Goal: Information Seeking & Learning: Learn about a topic

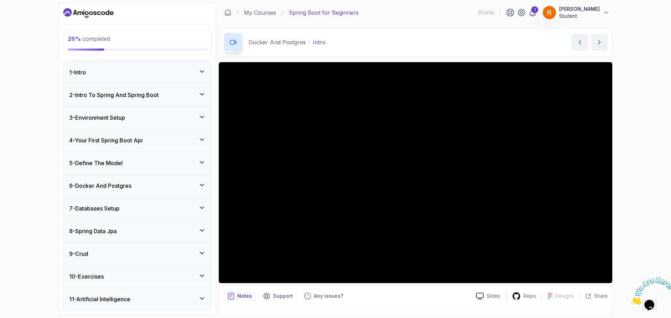
scroll to position [23, 0]
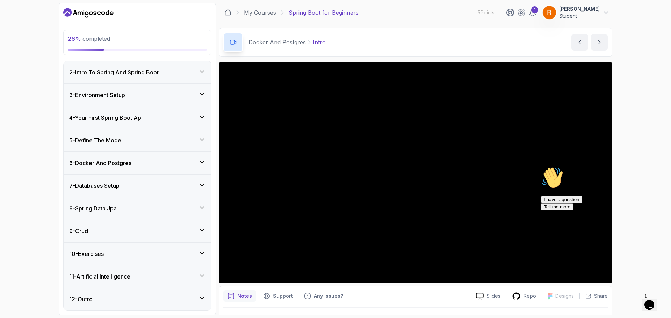
click at [606, 211] on div "I have a question Tell me more" at bounding box center [604, 203] width 126 height 15
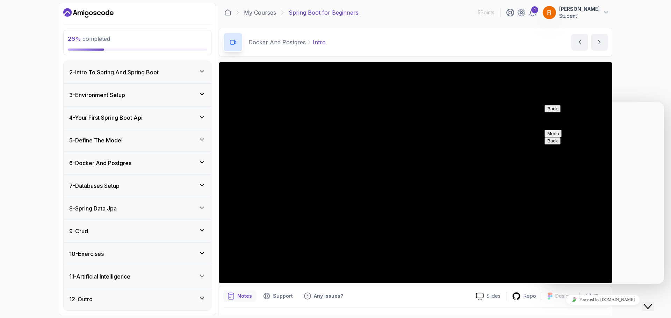
click at [552, 109] on button "Back" at bounding box center [552, 108] width 16 height 7
click at [648, 90] on div "26 % completed 1 - Intro 2 - Intro To Spring And Spring Boot 3 - Environment Se…" at bounding box center [335, 159] width 671 height 318
click at [561, 130] on button "Menu" at bounding box center [552, 133] width 17 height 7
drag, startPoint x: 648, startPoint y: 83, endPoint x: 611, endPoint y: 95, distance: 39.1
click at [647, 84] on div "26 % completed 1 - Intro 2 - Intro To Spring And Spring Boot 3 - Environment Se…" at bounding box center [335, 159] width 671 height 318
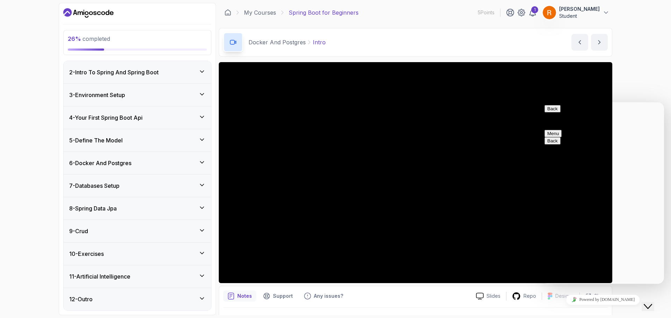
click at [553, 110] on button "Back" at bounding box center [552, 108] width 16 height 7
click at [654, 302] on button "Close Chat This icon closes the chat window." at bounding box center [648, 306] width 13 height 9
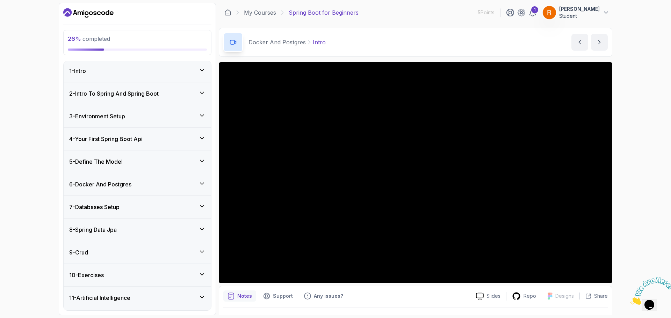
scroll to position [0, 0]
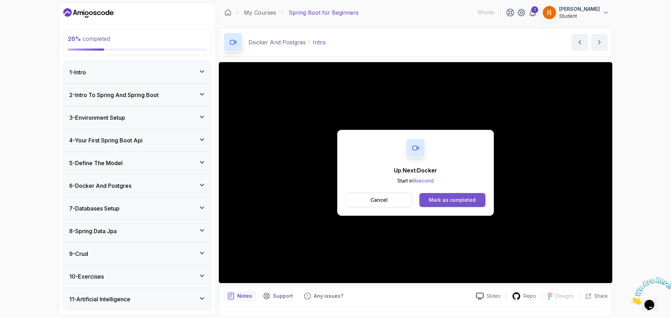
click at [448, 200] on div "Mark as completed" at bounding box center [452, 200] width 47 height 7
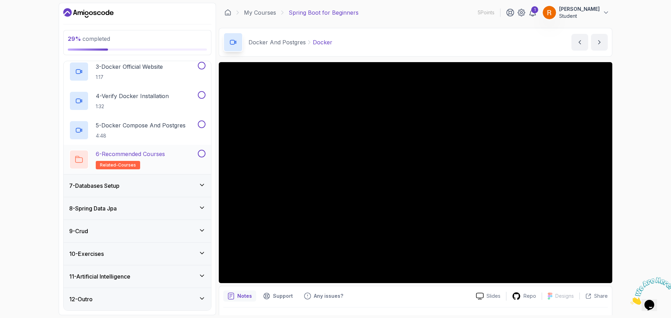
scroll to position [94, 0]
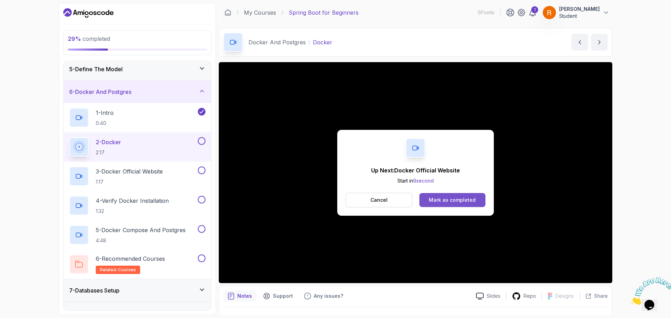
click at [441, 198] on div "Mark as completed" at bounding box center [452, 200] width 47 height 7
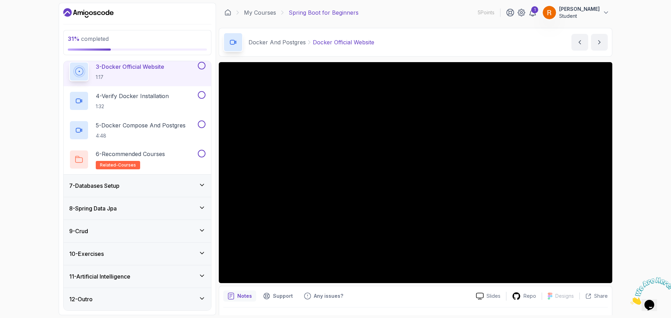
click at [150, 189] on div "7 - Databases Setup" at bounding box center [137, 186] width 136 height 8
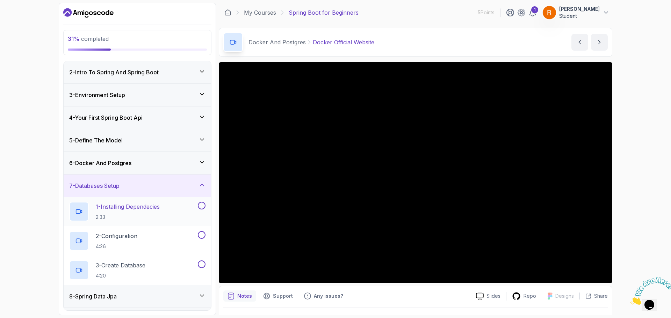
scroll to position [111, 0]
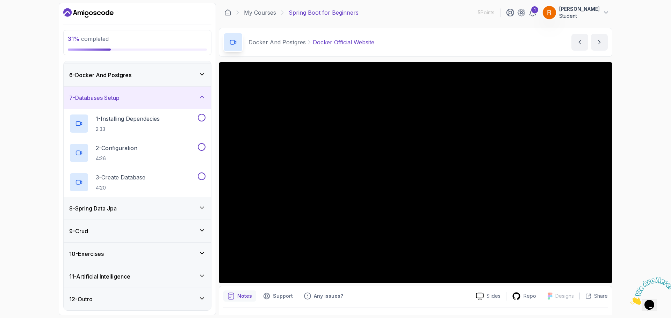
click at [144, 210] on div "8 - Spring Data Jpa" at bounding box center [137, 208] width 136 height 8
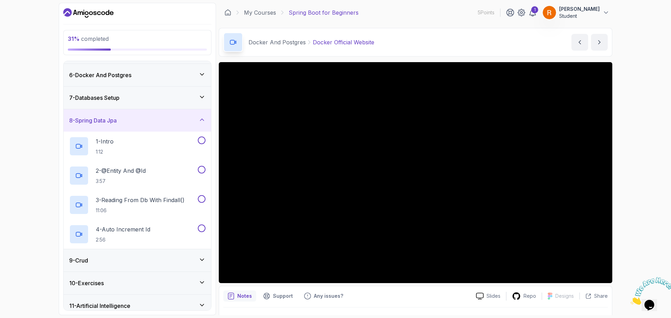
click at [139, 261] on div "9 - Crud" at bounding box center [137, 260] width 136 height 8
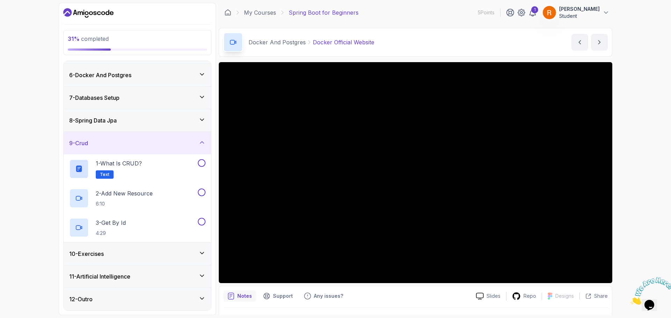
click at [137, 253] on div "10 - Exercises" at bounding box center [137, 254] width 136 height 8
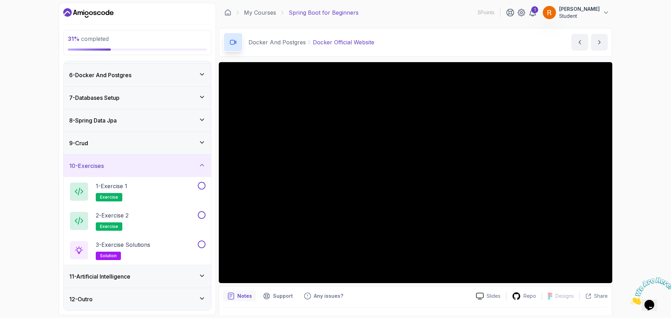
click at [145, 278] on div "11 - Artificial Intelligence" at bounding box center [137, 277] width 136 height 8
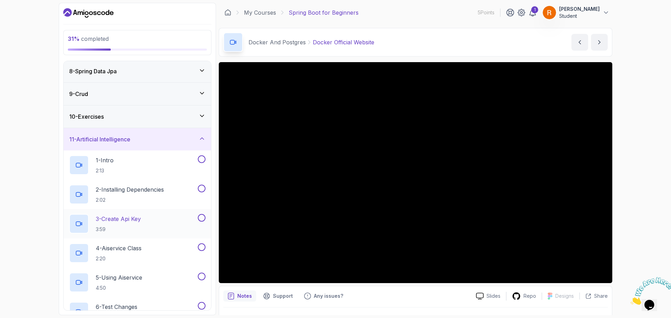
scroll to position [216, 0]
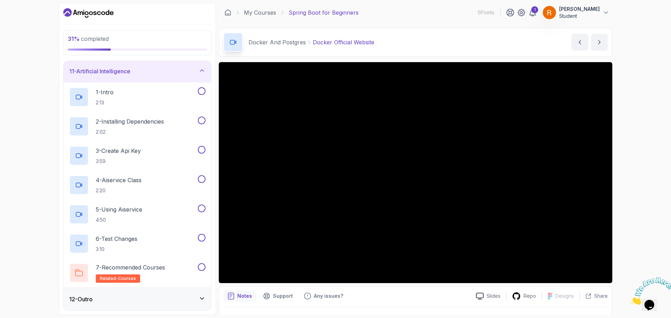
click at [150, 298] on div "12 - Outro" at bounding box center [137, 299] width 136 height 8
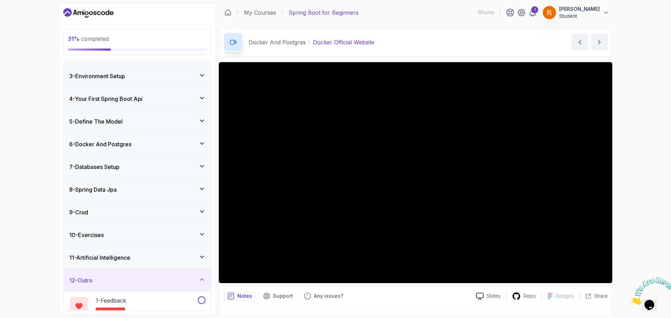
scroll to position [0, 0]
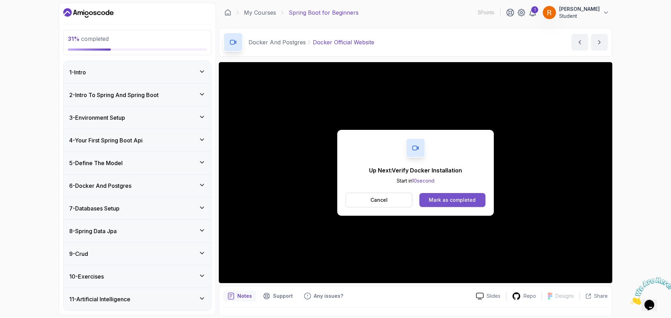
click at [448, 200] on div "Mark as completed" at bounding box center [452, 200] width 47 height 7
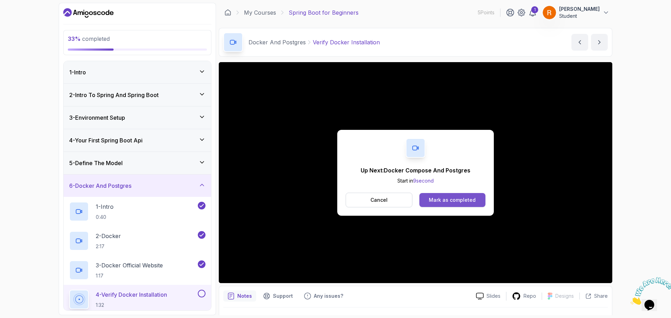
click at [448, 202] on div "Mark as completed" at bounding box center [452, 200] width 47 height 7
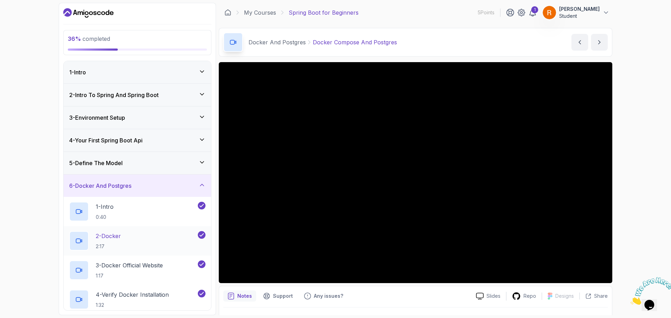
scroll to position [105, 0]
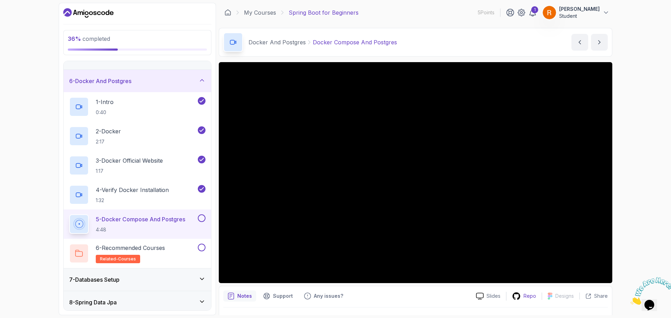
click at [521, 293] on icon at bounding box center [516, 296] width 9 height 9
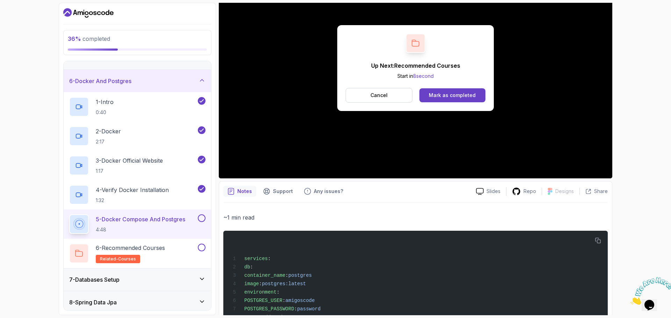
scroll to position [0, 0]
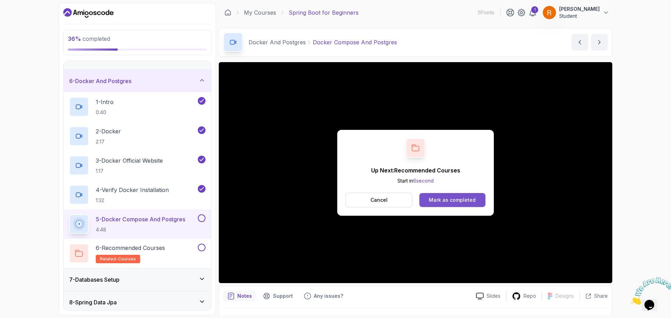
click at [439, 203] on div "Mark as completed" at bounding box center [452, 200] width 47 height 7
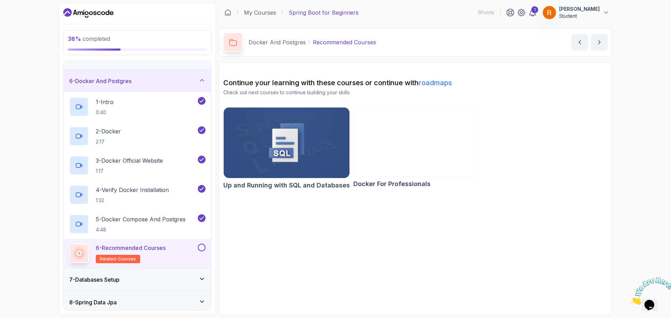
scroll to position [199, 0]
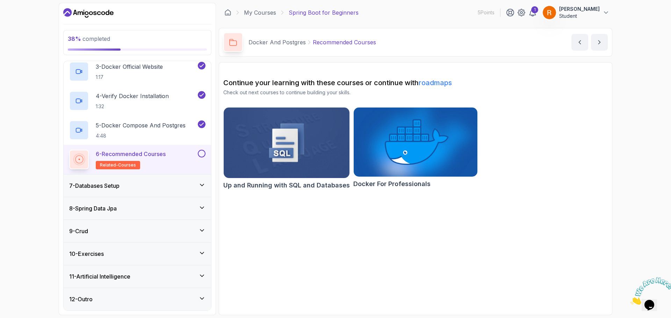
click at [158, 191] on div "7 - Databases Setup" at bounding box center [137, 186] width 147 height 22
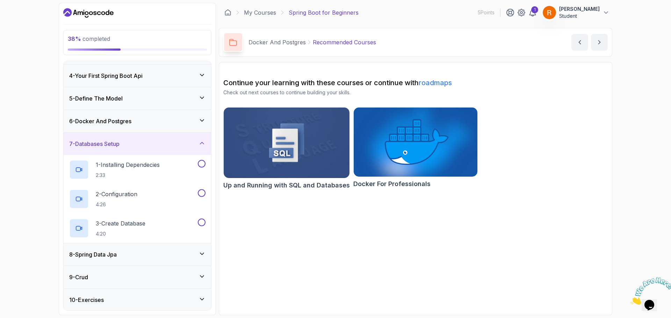
scroll to position [111, 0]
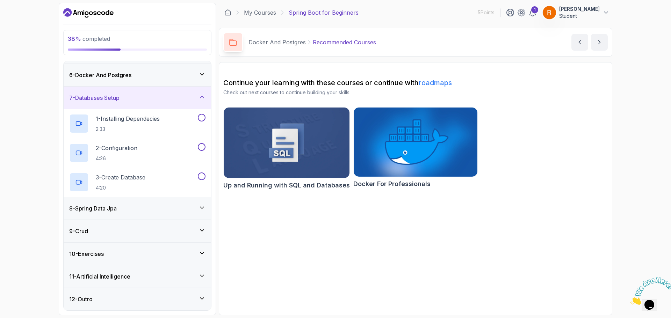
click at [165, 217] on div "8 - Spring Data Jpa" at bounding box center [137, 208] width 147 height 22
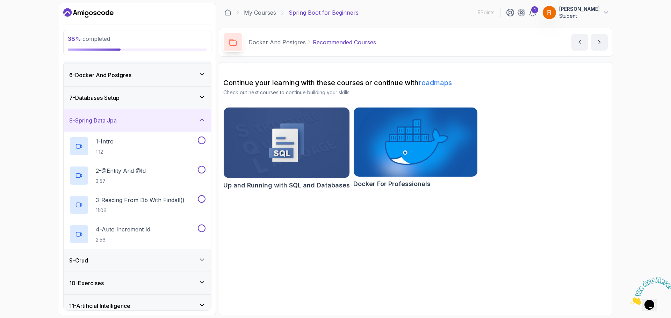
drag, startPoint x: 181, startPoint y: 119, endPoint x: 178, endPoint y: 124, distance: 6.0
click at [181, 122] on div "8 - Spring Data Jpa" at bounding box center [137, 120] width 136 height 8
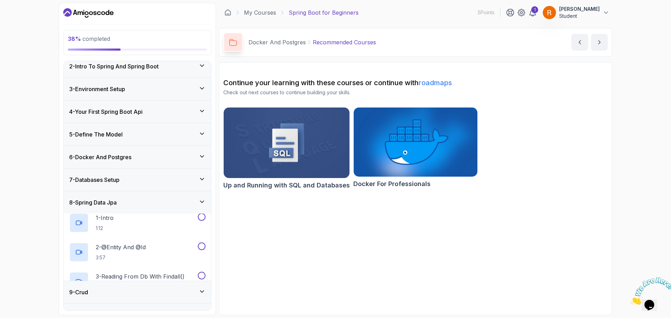
scroll to position [23, 0]
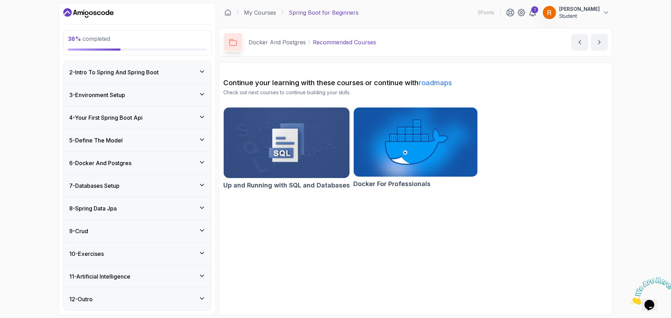
click at [197, 190] on div "7 - Databases Setup" at bounding box center [137, 186] width 147 height 22
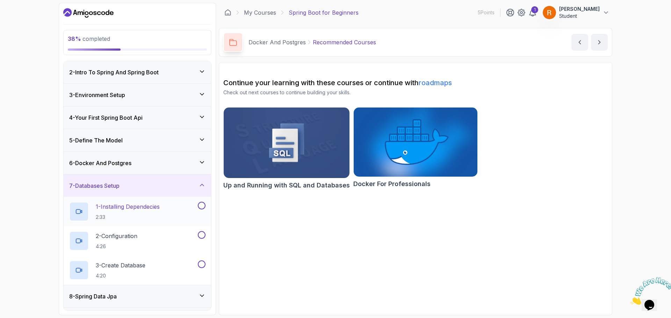
click at [179, 209] on div "1 - Installing Dependecies 2:33" at bounding box center [132, 212] width 127 height 20
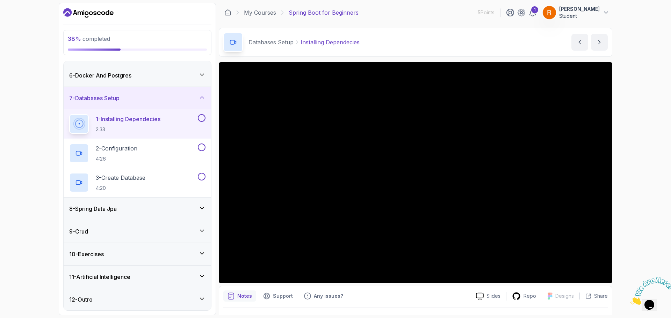
scroll to position [111, 0]
click at [133, 207] on div "8 - Spring Data Jpa" at bounding box center [137, 208] width 136 height 8
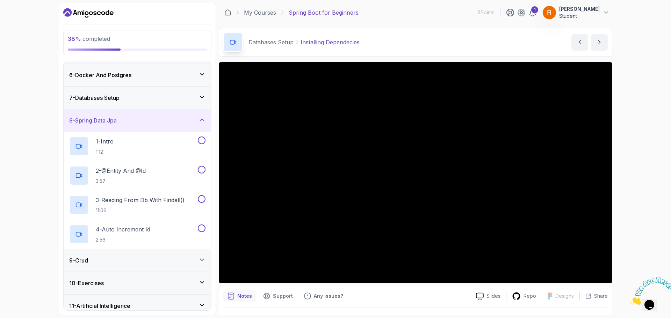
click at [146, 117] on div "8 - Spring Data Jpa" at bounding box center [137, 120] width 136 height 8
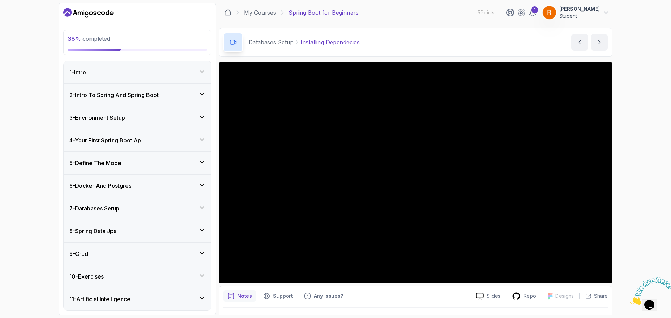
scroll to position [23, 0]
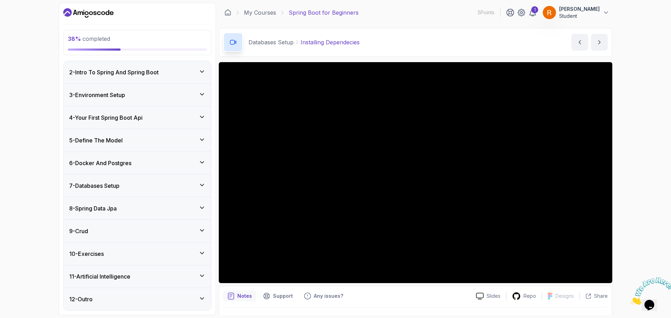
click at [133, 184] on div "7 - Databases Setup" at bounding box center [137, 186] width 136 height 8
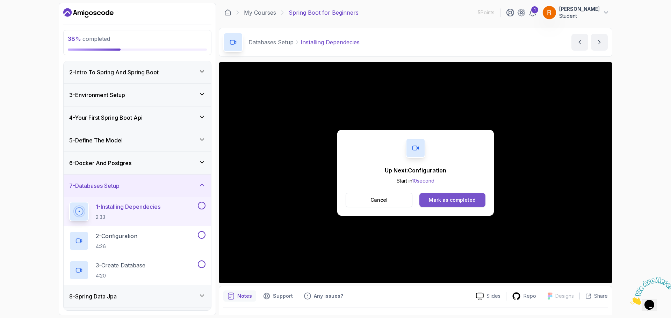
click at [463, 203] on div "Mark as completed" at bounding box center [452, 200] width 47 height 7
